Goal: Check status: Check status

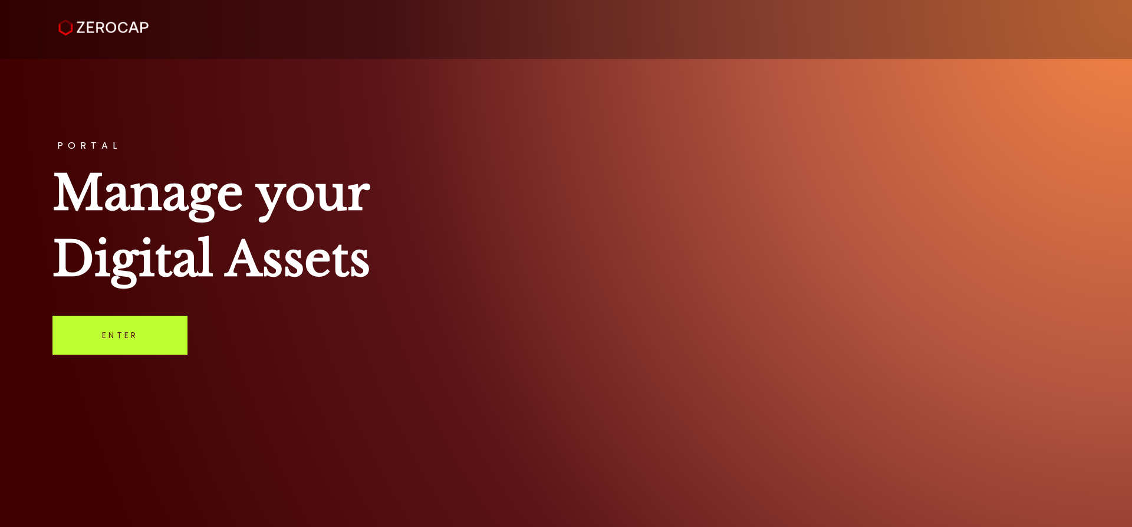
click at [80, 332] on link "Enter" at bounding box center [119, 335] width 135 height 39
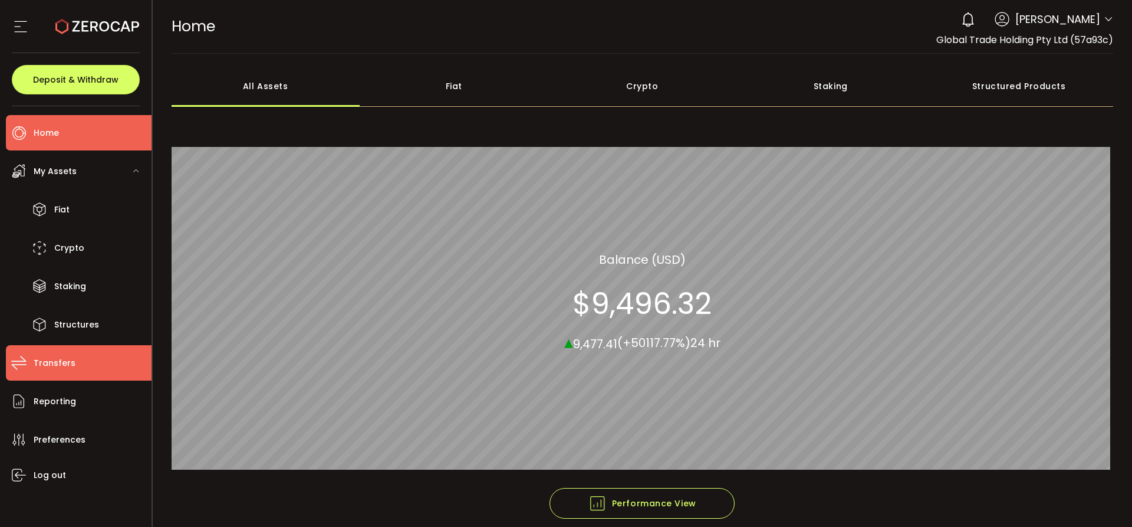
click at [76, 355] on li "Transfers" at bounding box center [79, 362] width 146 height 35
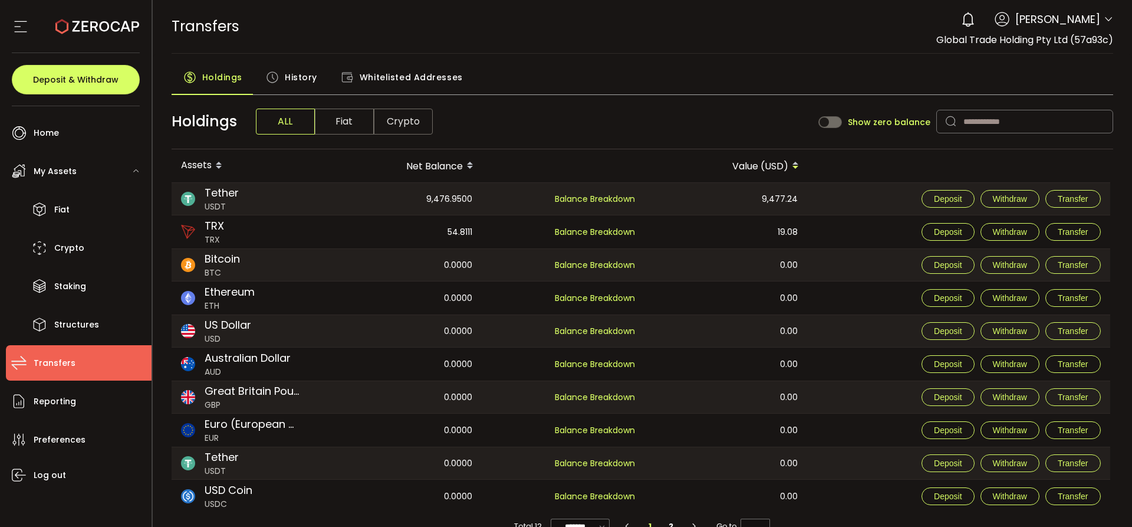
click at [307, 71] on span "History" at bounding box center [301, 77] width 32 height 24
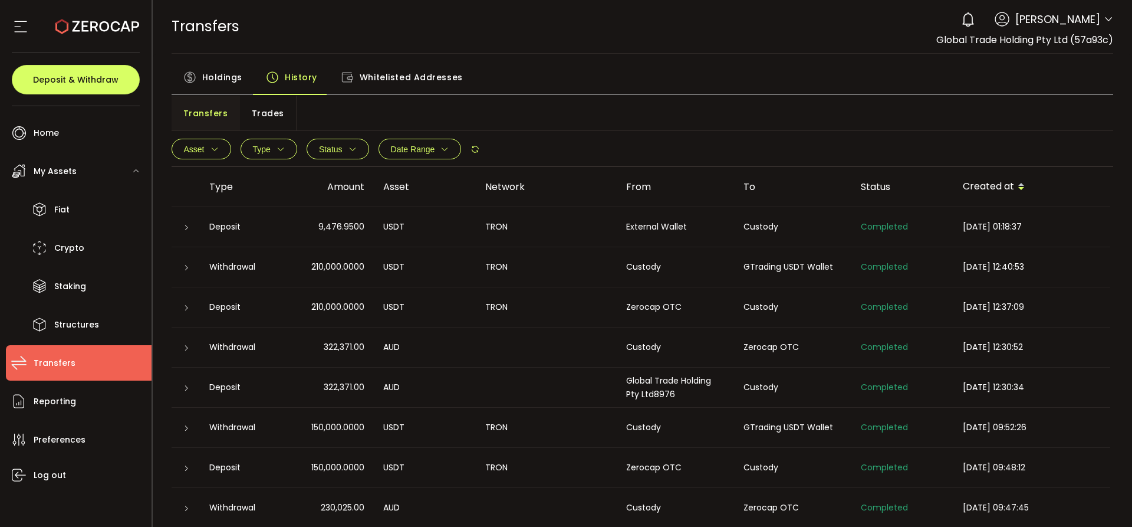
click at [618, 29] on div "TRANSFERS Buy Power $0.00 USD Transfers Transfers Your verification is pending …" at bounding box center [643, 26] width 942 height 53
click at [182, 229] on div at bounding box center [185, 227] width 9 height 12
